Goal: Information Seeking & Learning: Learn about a topic

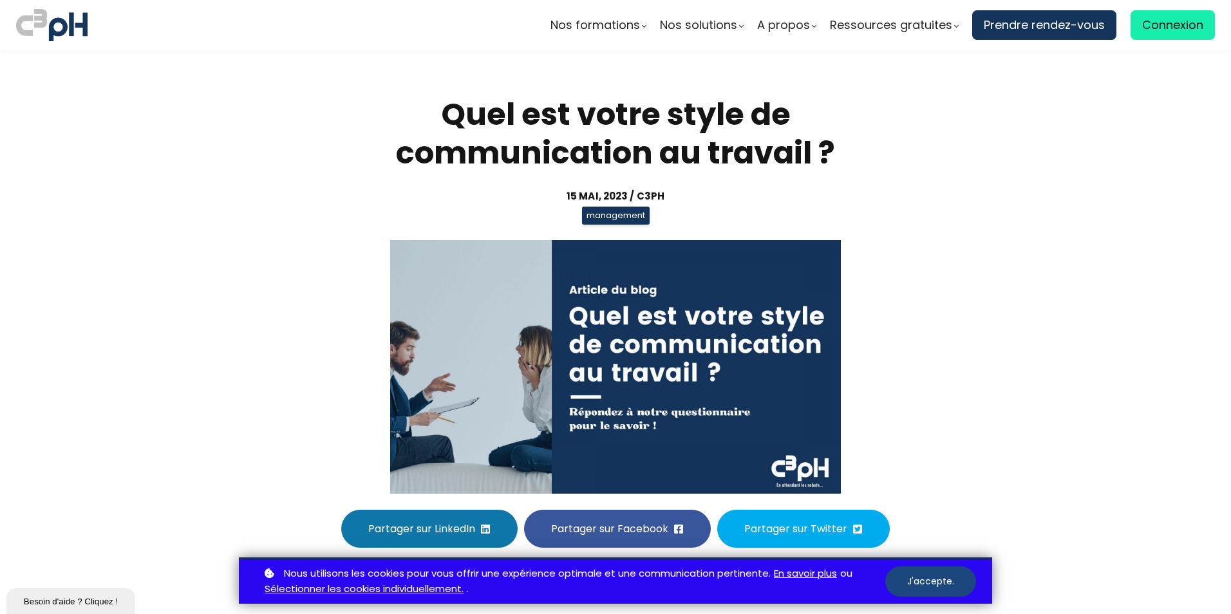
click at [924, 580] on button "J'accepte." at bounding box center [930, 581] width 91 height 30
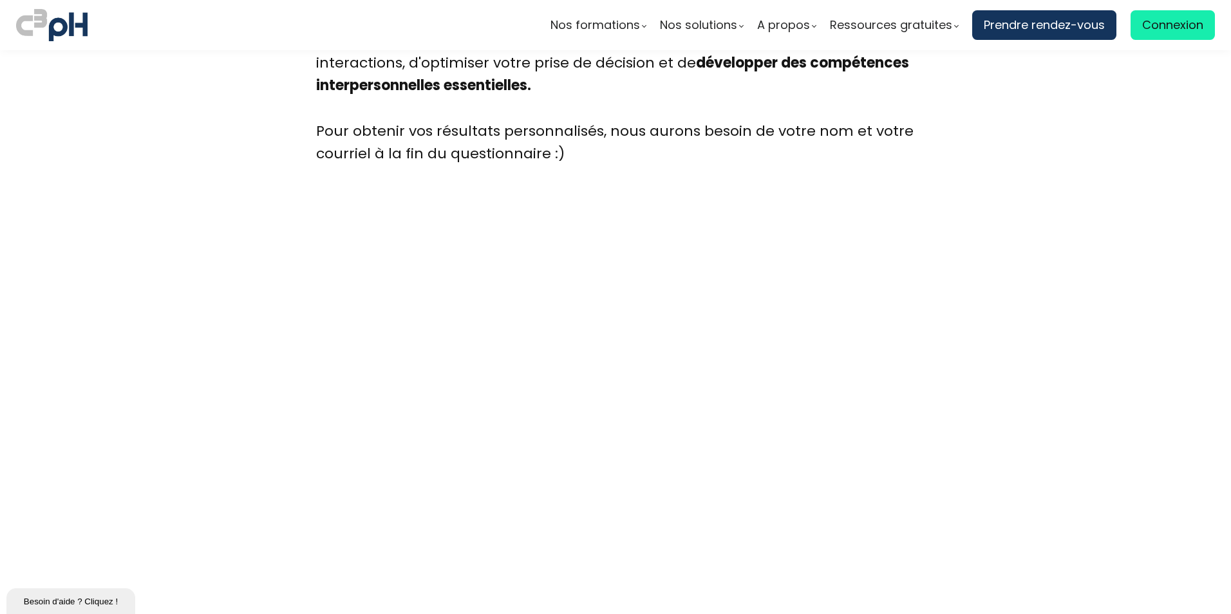
scroll to position [3407, 0]
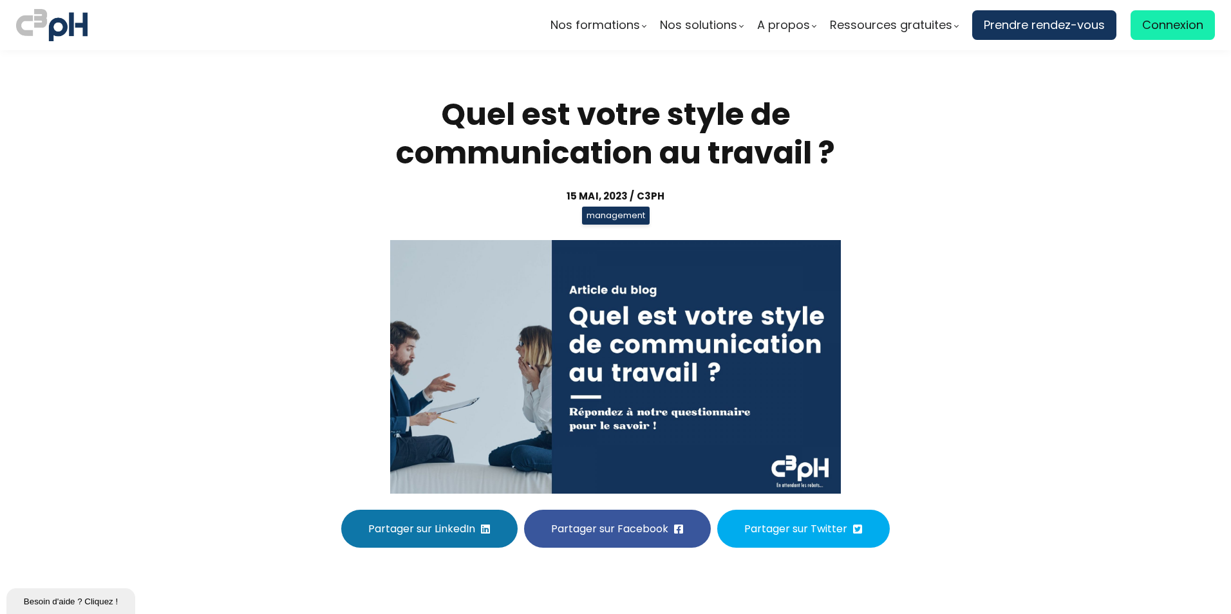
scroll to position [3407, 0]
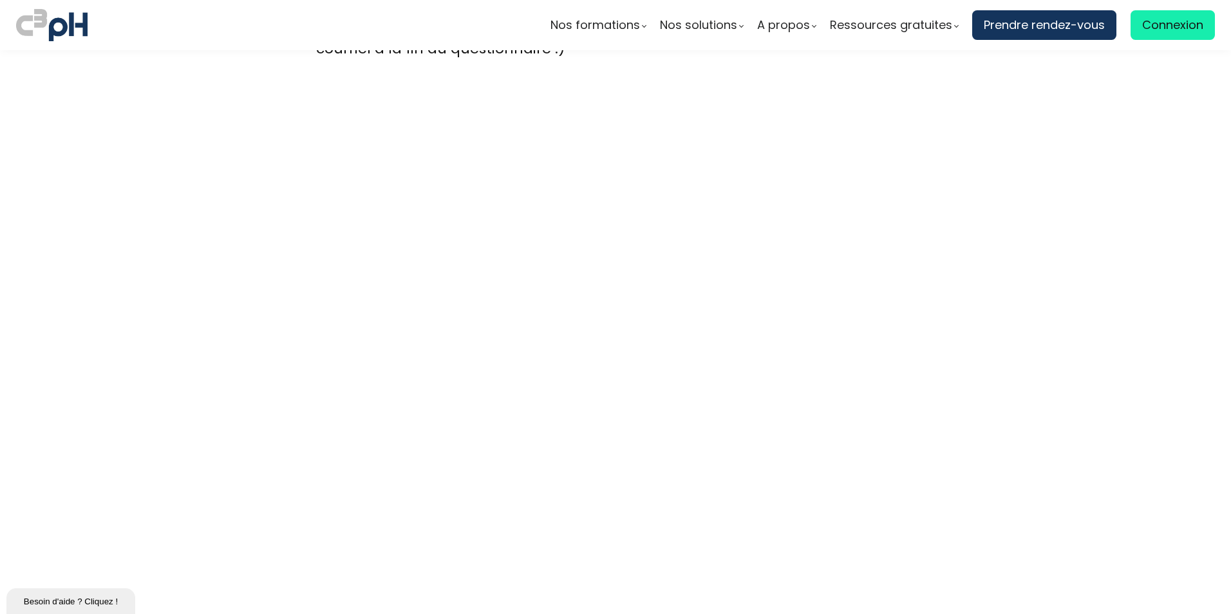
scroll to position [3536, 0]
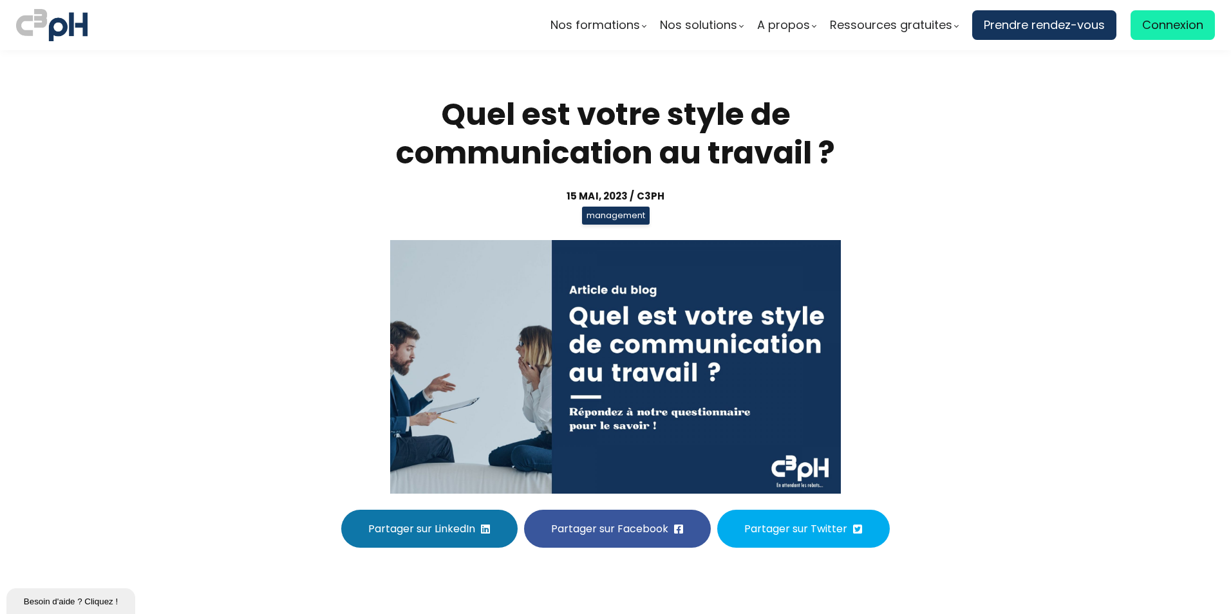
scroll to position [3536, 0]
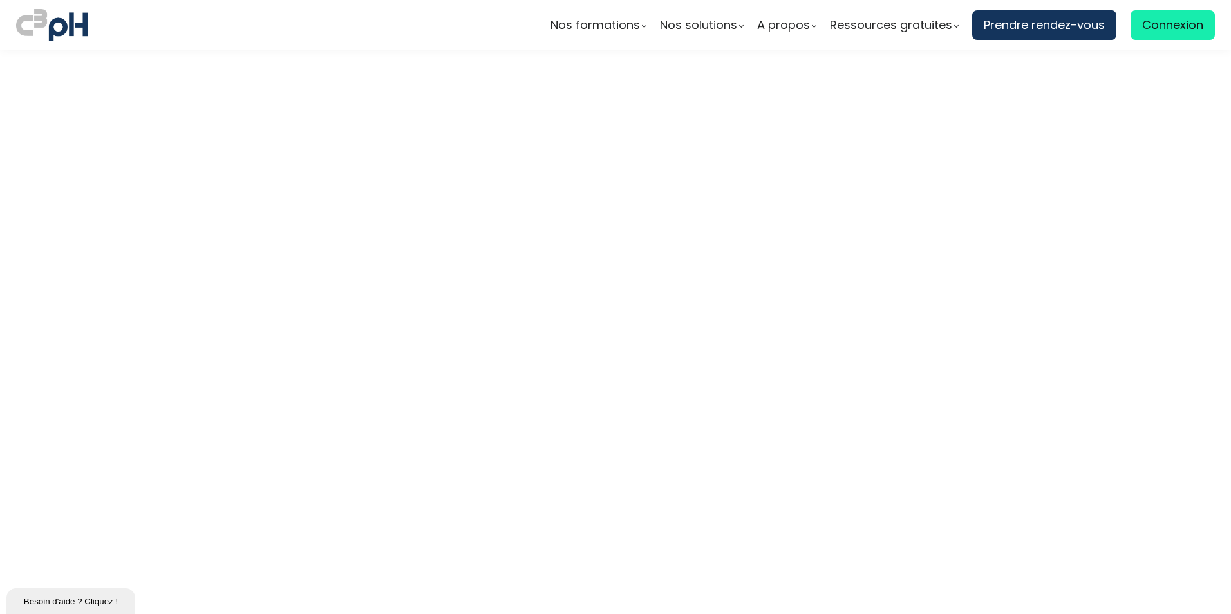
scroll to position [4051, 0]
